Goal: Task Accomplishment & Management: Manage account settings

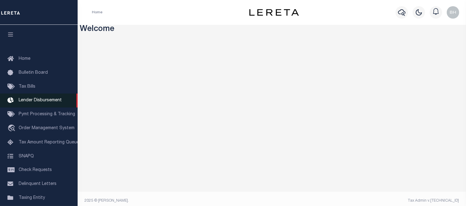
click at [46, 101] on span "Lender Disbursement" at bounding box center [40, 100] width 43 height 4
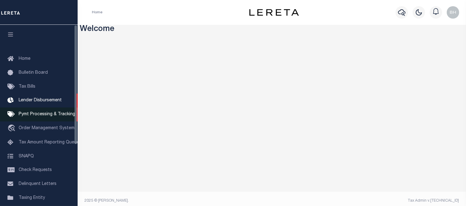
click at [50, 113] on span "Pymt Processing & Tracking" at bounding box center [47, 114] width 57 height 4
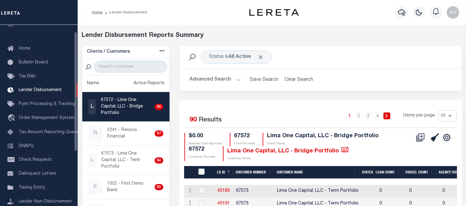
scroll to position [103, 0]
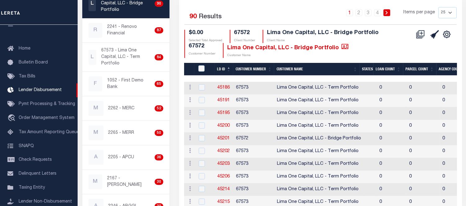
drag, startPoint x: 187, startPoint y: 68, endPoint x: 321, endPoint y: 24, distance: 140.7
click at [316, 11] on div "1 2 3 4 Items per page 25 50 100 200" at bounding box center [356, 15] width 202 height 16
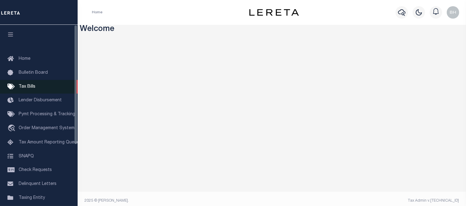
click at [29, 84] on link "Tax Bills" at bounding box center [39, 87] width 78 height 14
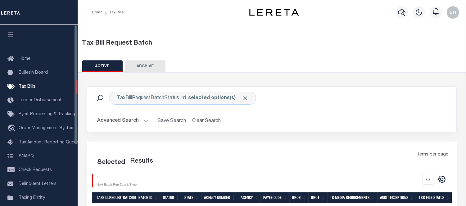
scroll to position [46, 0]
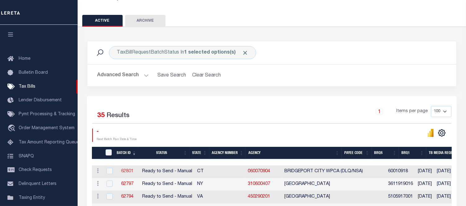
click at [126, 171] on link "62801" at bounding box center [127, 172] width 12 height 4
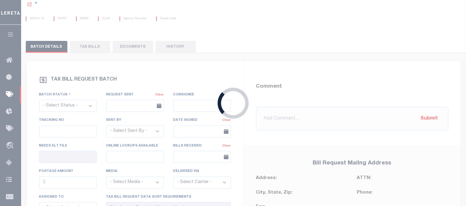
select select "RTS"
type input "No"
select select "20"
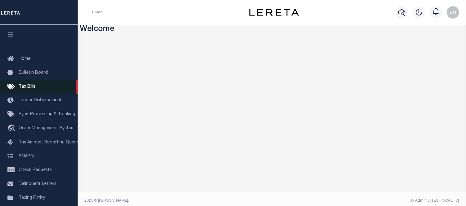
click at [27, 86] on span "Tax Bills" at bounding box center [27, 87] width 17 height 4
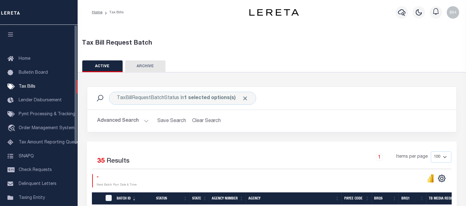
scroll to position [34, 0]
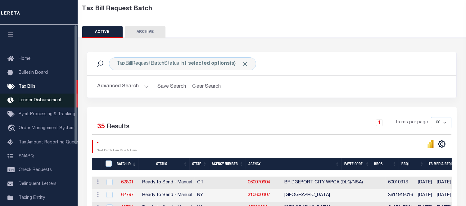
click at [31, 98] on span "Lender Disbursement" at bounding box center [40, 100] width 43 height 4
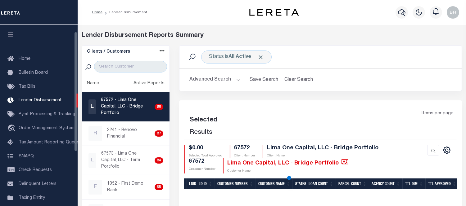
scroll to position [10, 0]
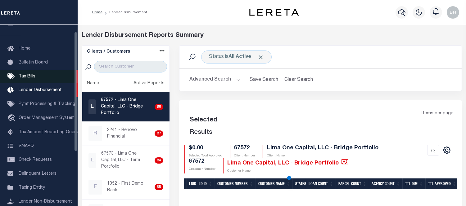
click at [24, 76] on span "Tax Bills" at bounding box center [27, 77] width 17 height 4
